Goal: Check status: Check status

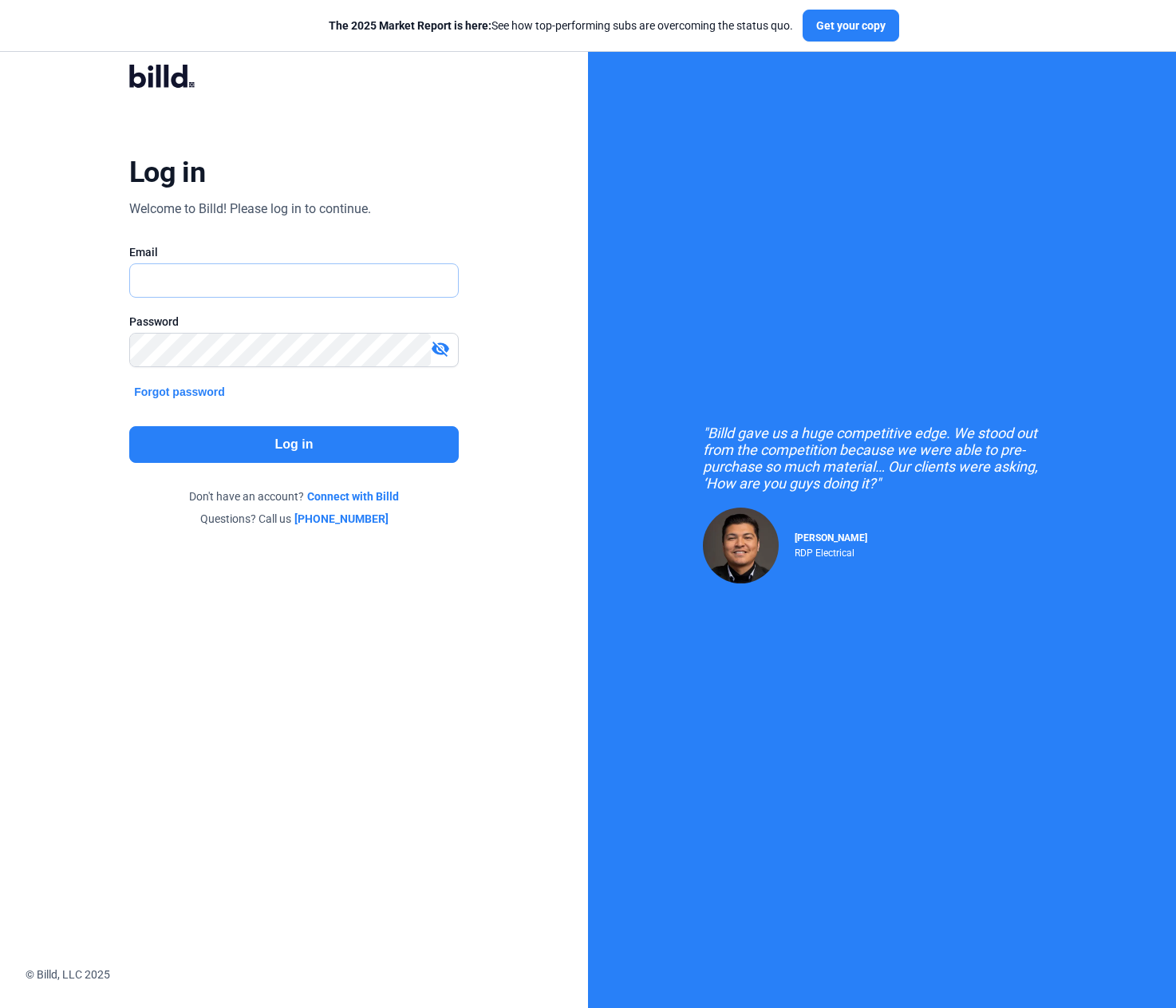
type input "[PERSON_NAME][EMAIL_ADDRESS][DOMAIN_NAME]"
click at [256, 431] on button "Log in" at bounding box center [294, 444] width 330 height 37
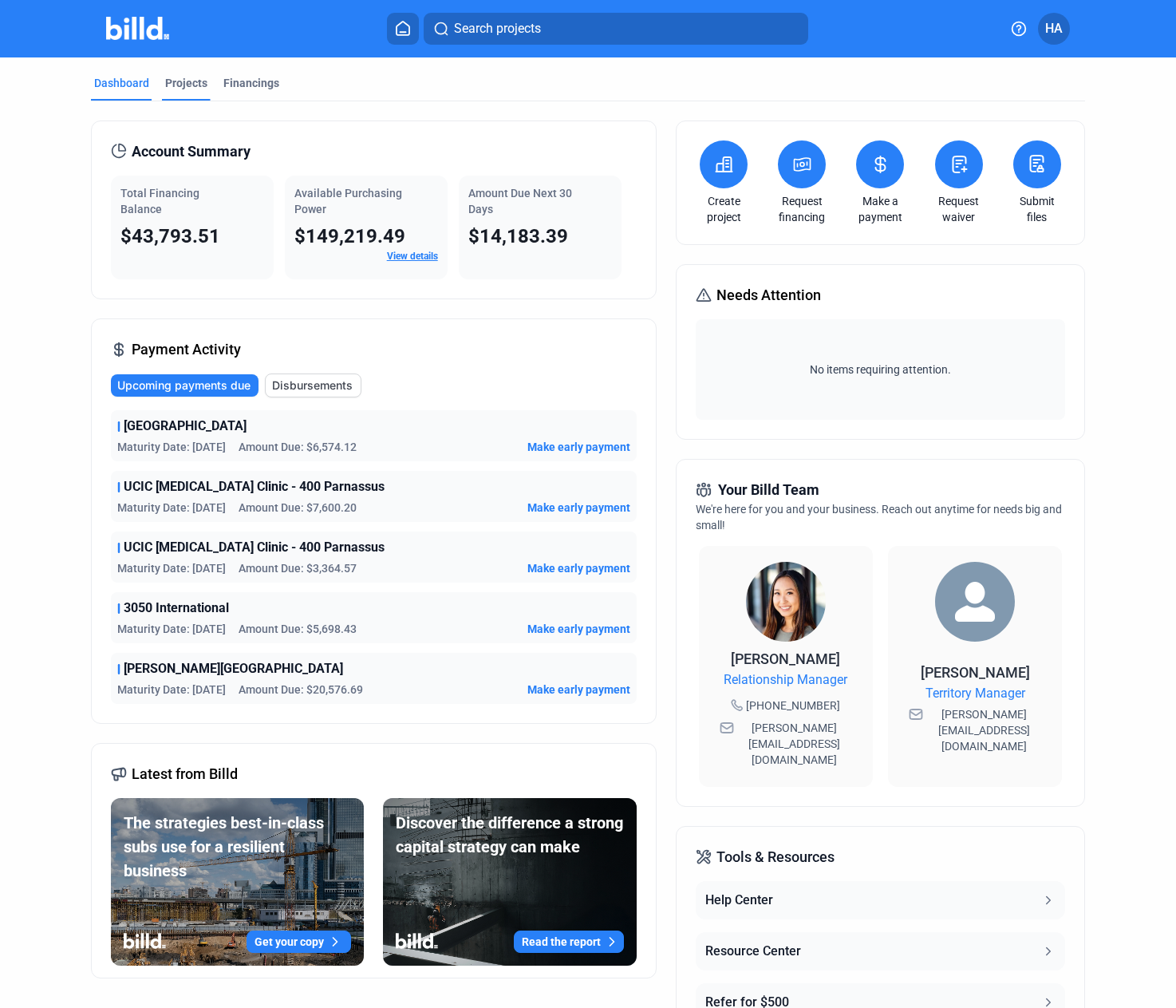
click at [193, 91] on div "Projects" at bounding box center [186, 83] width 42 height 16
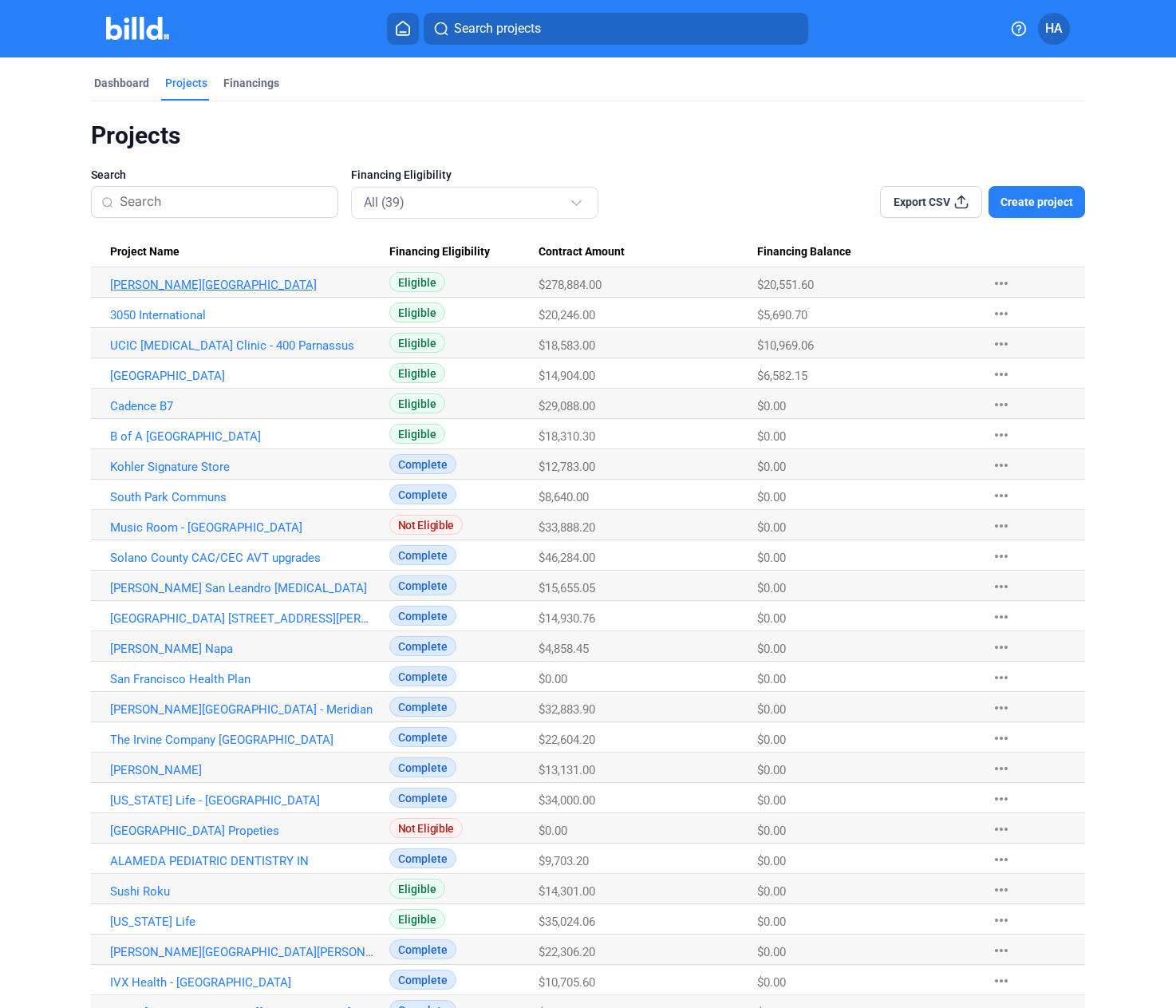
click at [172, 280] on link "[PERSON_NAME][GEOGRAPHIC_DATA]" at bounding box center [242, 285] width 264 height 15
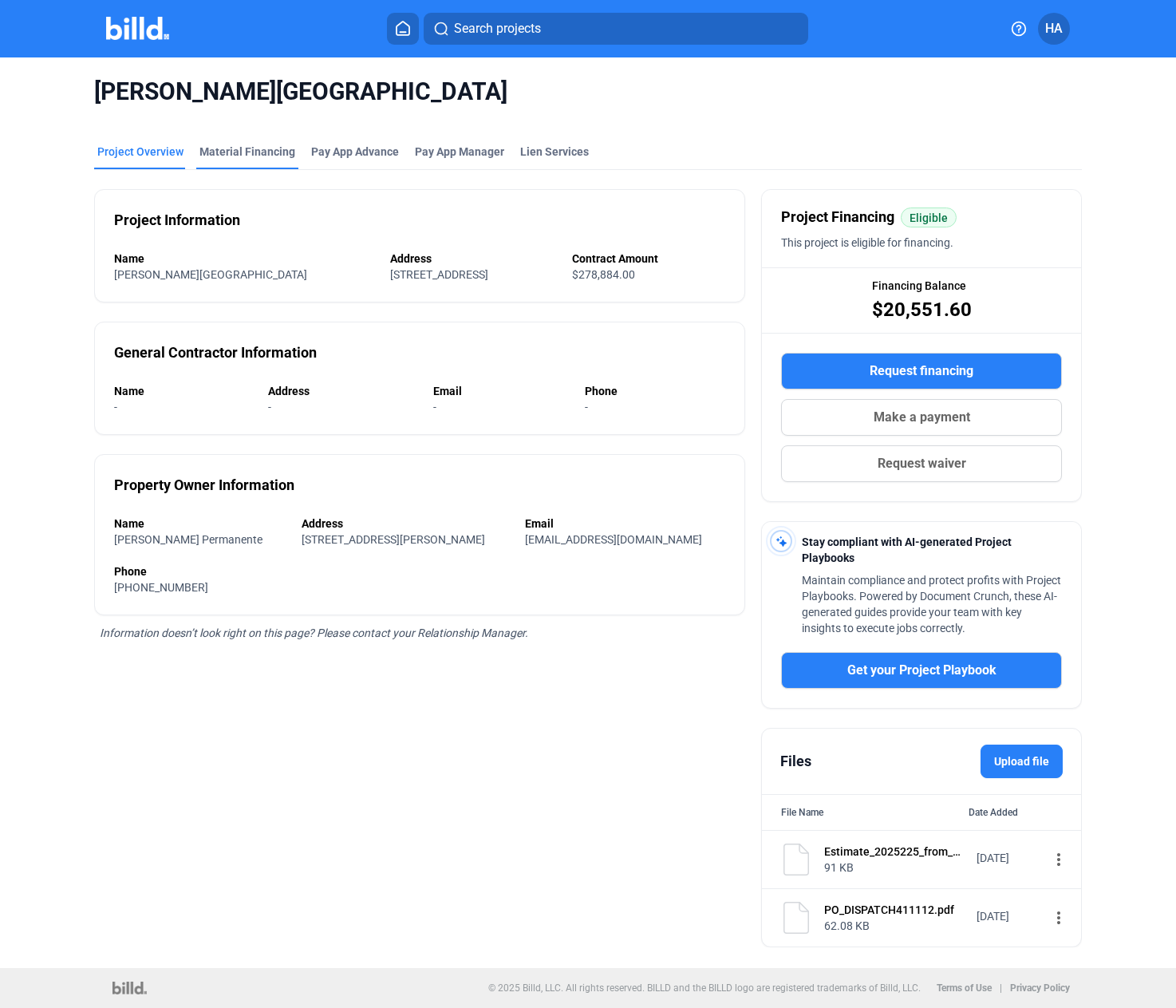
click at [236, 148] on div "Material Financing" at bounding box center [247, 151] width 96 height 16
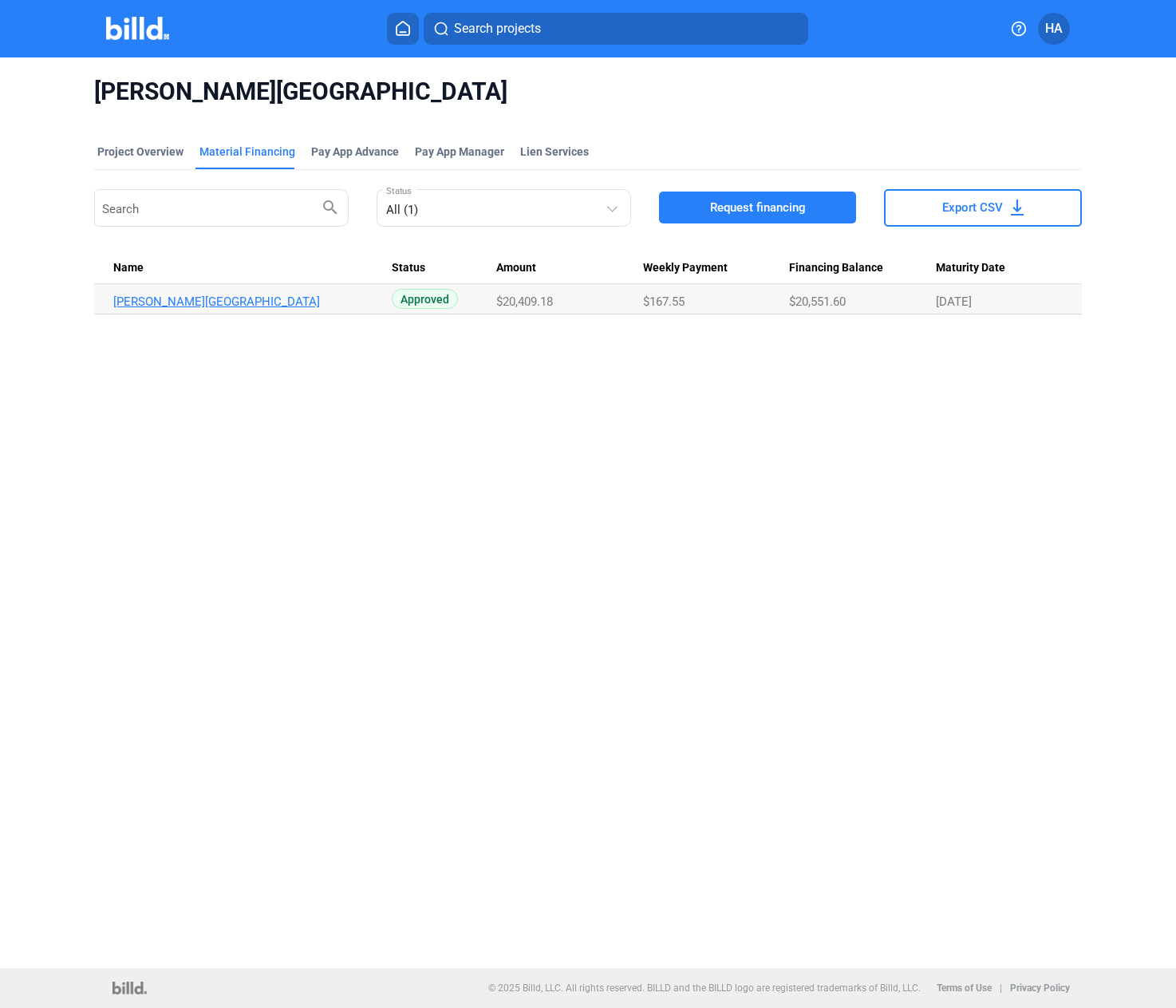
click at [161, 294] on link "[PERSON_NAME][GEOGRAPHIC_DATA]" at bounding box center [245, 301] width 264 height 15
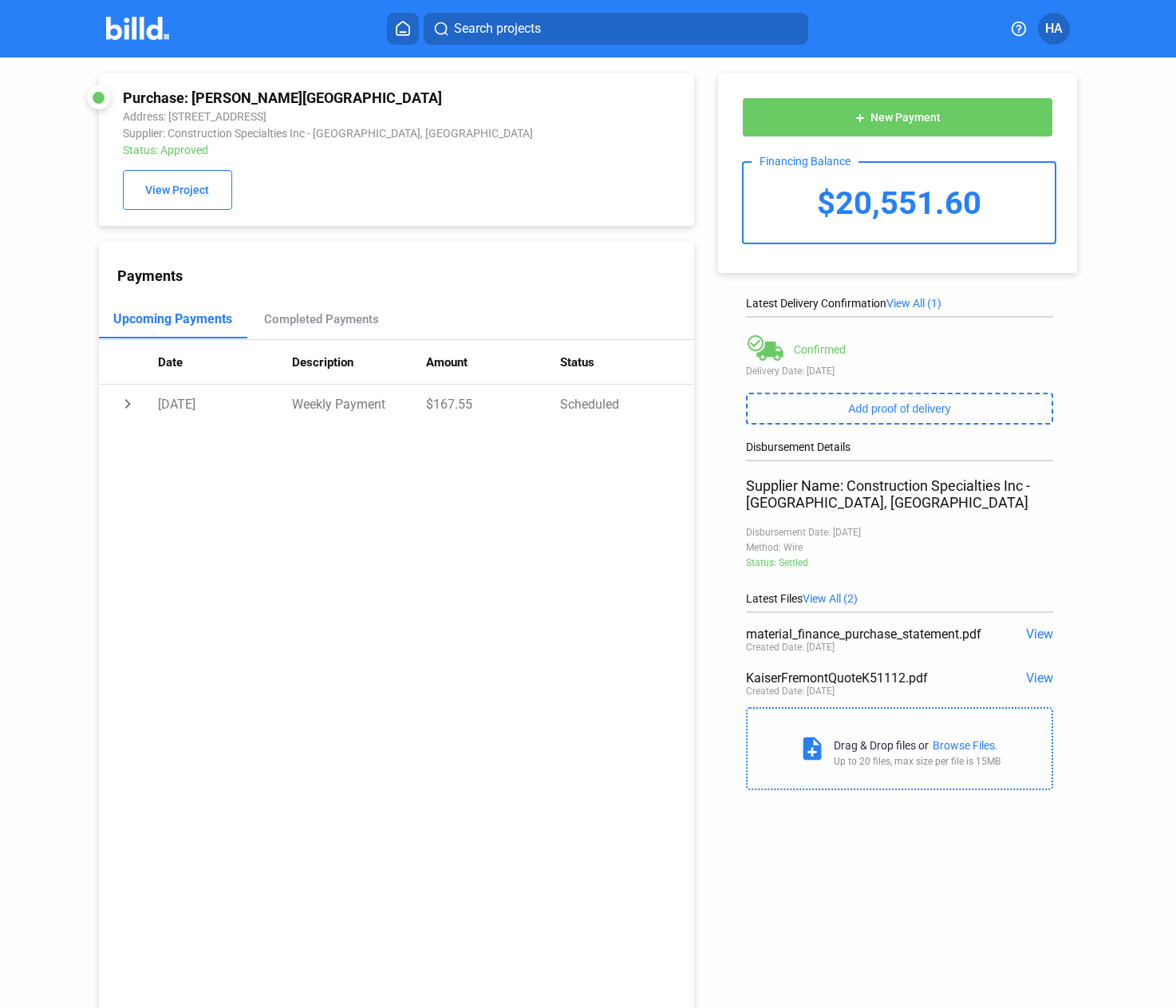
click at [532, 709] on div "Payments Upcoming Payments Completed Payments Date Description Amount Status ch…" at bounding box center [397, 633] width 595 height 784
drag, startPoint x: 530, startPoint y: 705, endPoint x: 500, endPoint y: 674, distance: 43.1
click at [500, 674] on div "Payments Upcoming Payments Completed Payments Date Description Amount Status ch…" at bounding box center [397, 633] width 595 height 784
click at [1028, 633] on span "View" at bounding box center [1040, 634] width 27 height 16
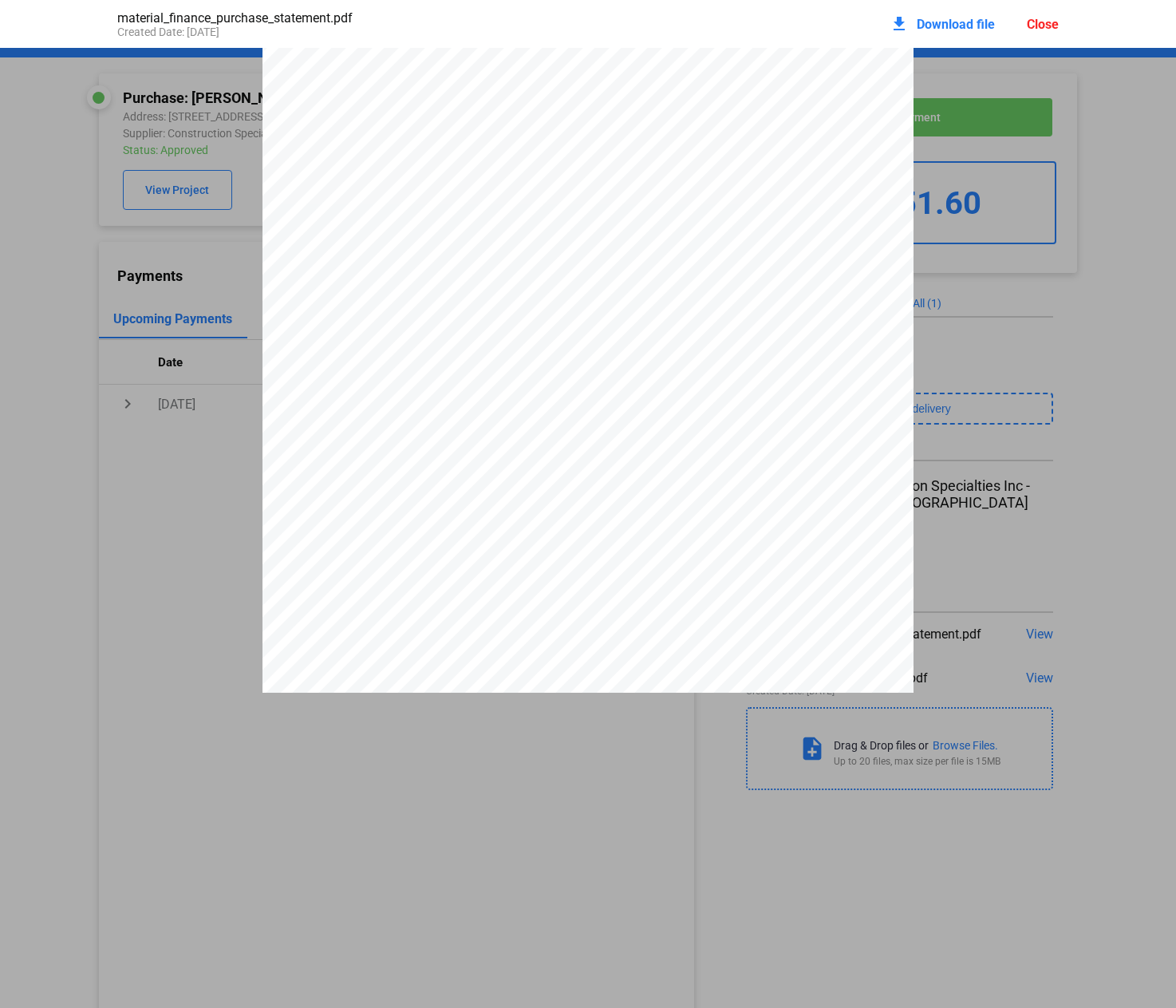
scroll to position [3246, 0]
click at [199, 882] on div "material_finance_purchase_statement.pdf Created Date: [DATE] download Download …" at bounding box center [588, 504] width 1176 height 1008
click at [1043, 18] on div "Close" at bounding box center [1042, 24] width 32 height 16
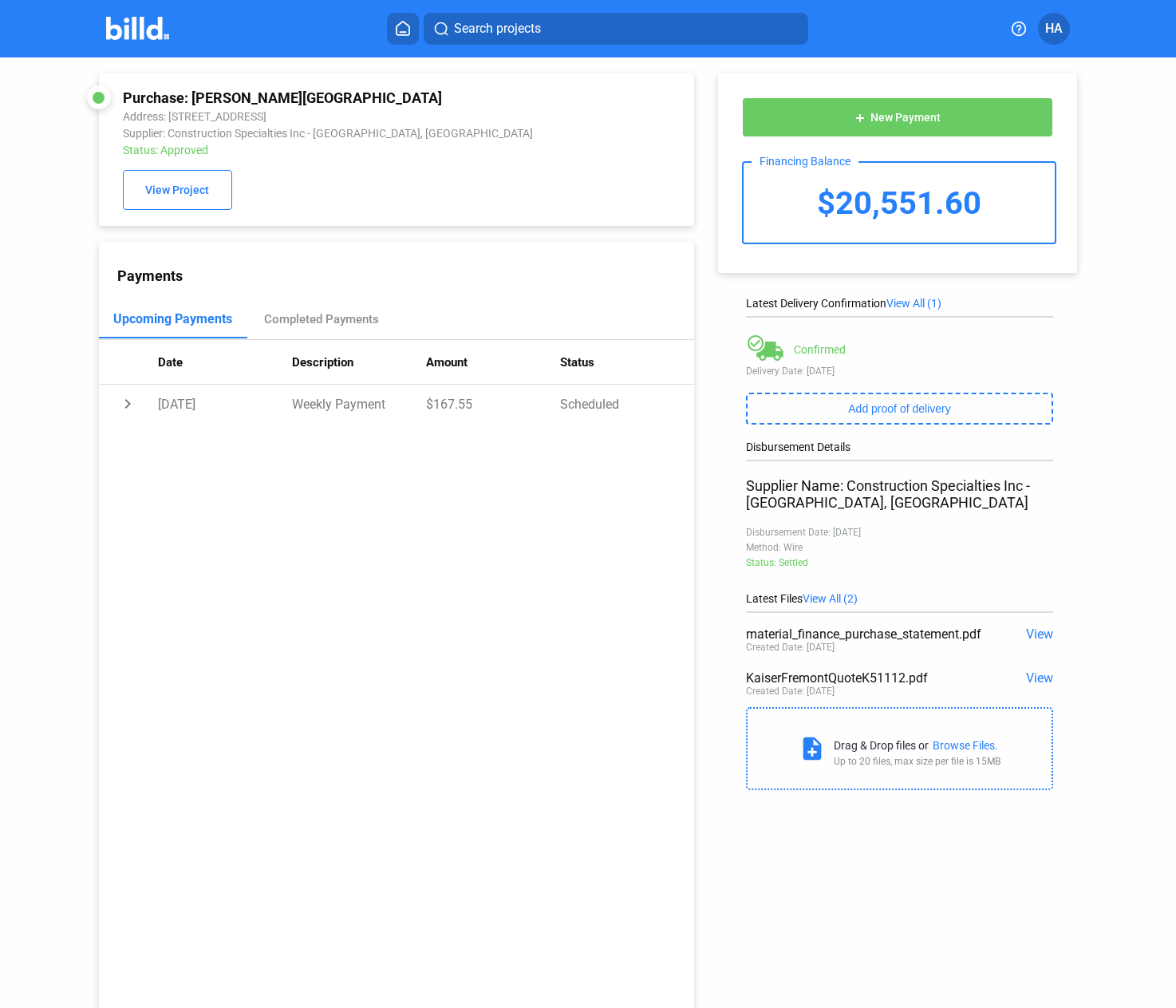
click at [1027, 677] on span "View" at bounding box center [1040, 678] width 27 height 16
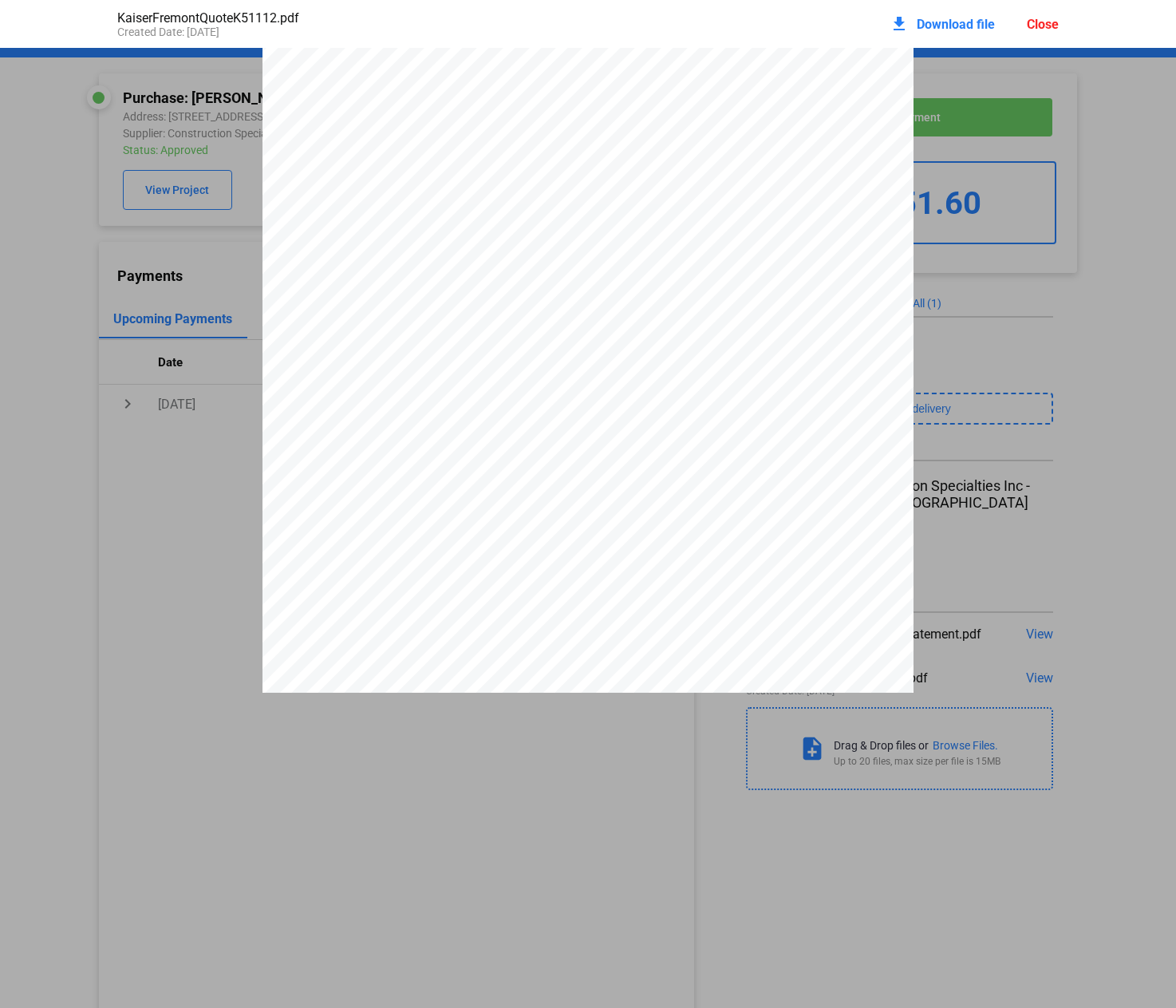
scroll to position [1065, 0]
click at [1033, 17] on div "Close" at bounding box center [1042, 24] width 32 height 16
